Goal: Task Accomplishment & Management: Manage account settings

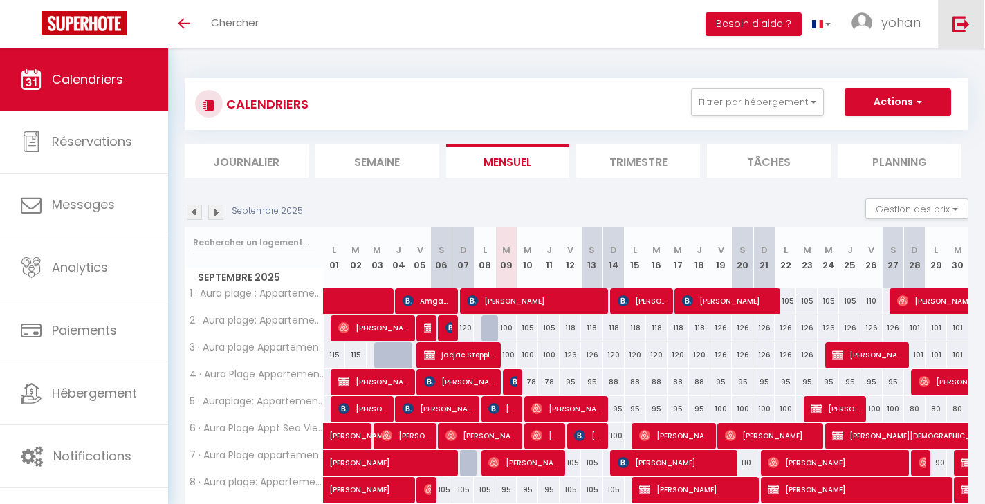
click at [966, 29] on img at bounding box center [960, 23] width 17 height 17
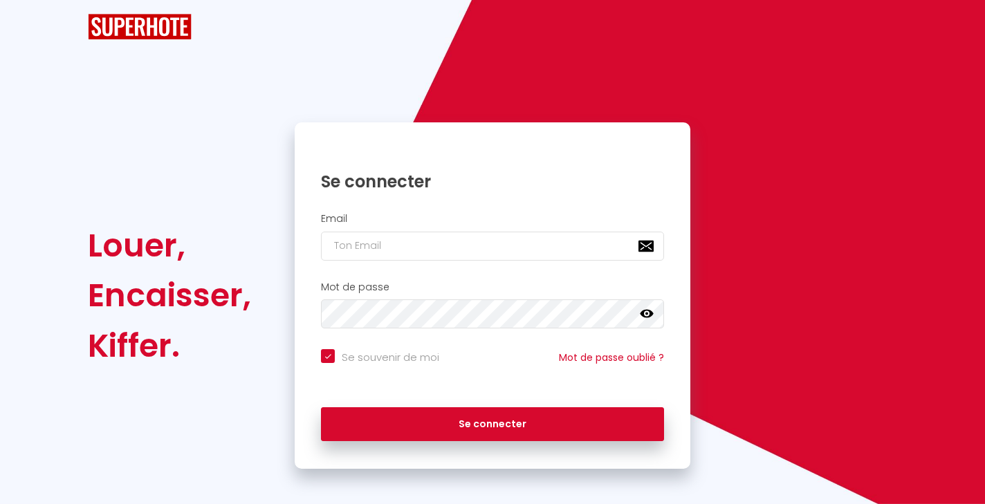
checkbox input "true"
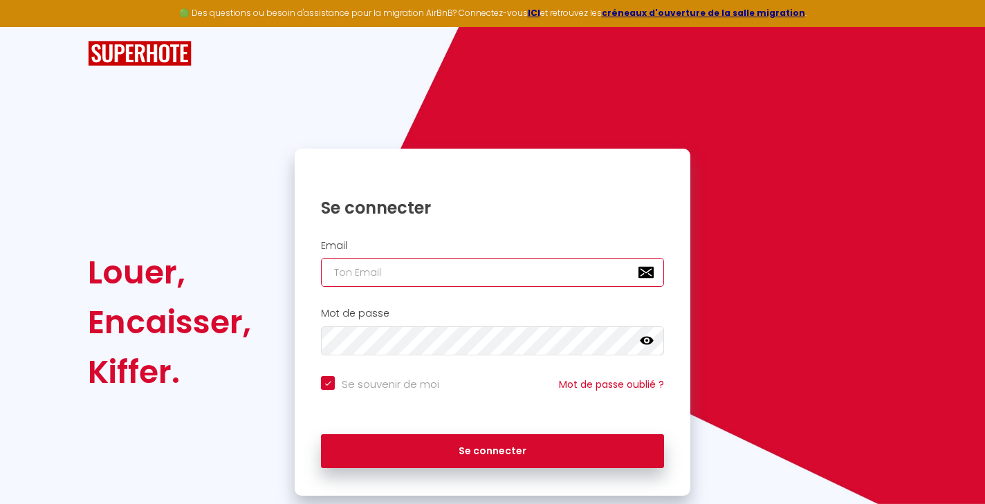
type input "[EMAIL_ADDRESS][DOMAIN_NAME]"
checkbox input "true"
click at [369, 274] on input "[EMAIL_ADDRESS][DOMAIN_NAME]" at bounding box center [492, 272] width 343 height 29
